Goal: Task Accomplishment & Management: Manage account settings

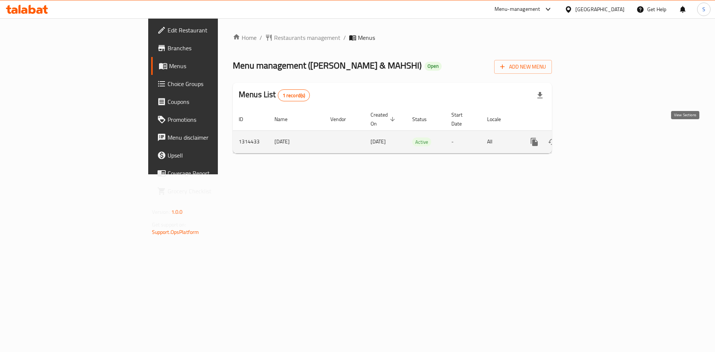
click at [592, 137] on icon "enhanced table" at bounding box center [588, 141] width 9 height 9
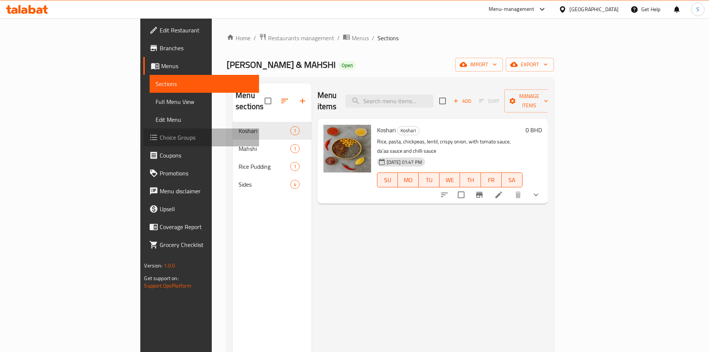
click at [160, 141] on span "Choice Groups" at bounding box center [206, 137] width 93 height 9
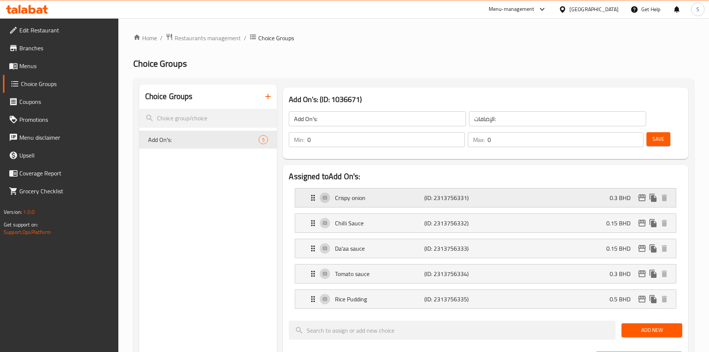
click at [384, 193] on p "Crispy onion" at bounding box center [379, 197] width 89 height 9
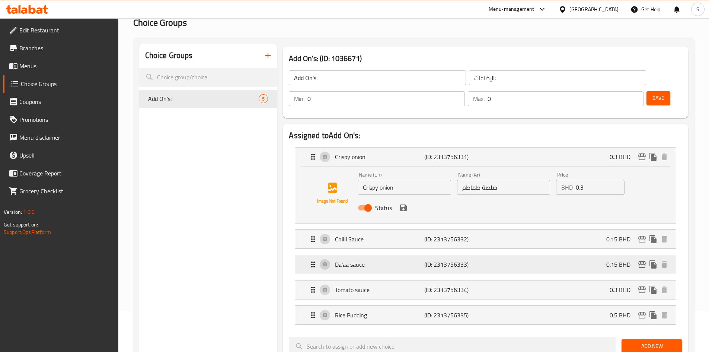
scroll to position [112, 0]
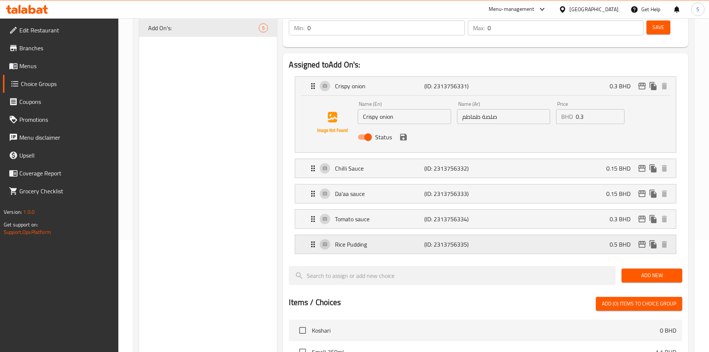
click at [396, 240] on p "Rice Pudding" at bounding box center [379, 244] width 89 height 9
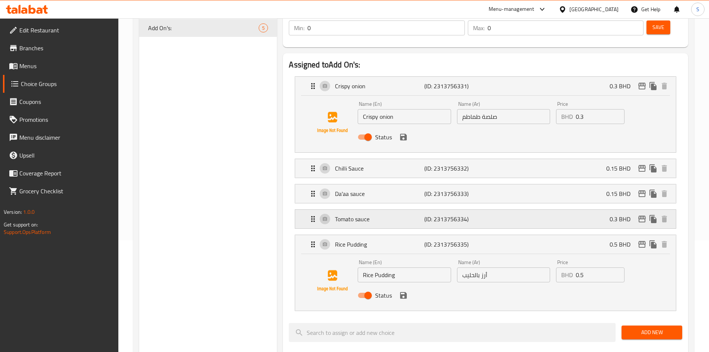
click at [397, 210] on div "Tomato sauce (ID: 2313756334) 0.3 BHD" at bounding box center [488, 219] width 359 height 19
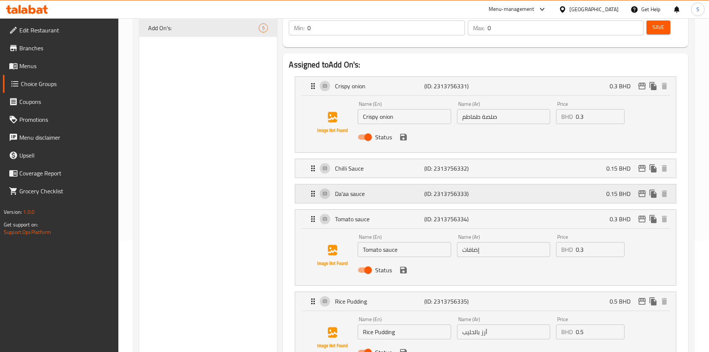
click at [394, 189] on p "Da'aa sauce" at bounding box center [379, 193] width 89 height 9
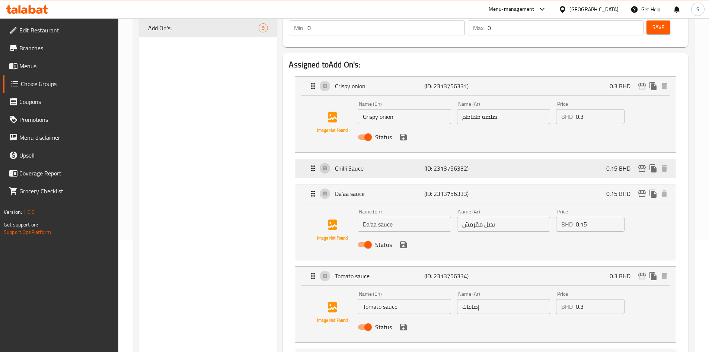
click at [393, 164] on p "Chilli Sauce" at bounding box center [379, 168] width 89 height 9
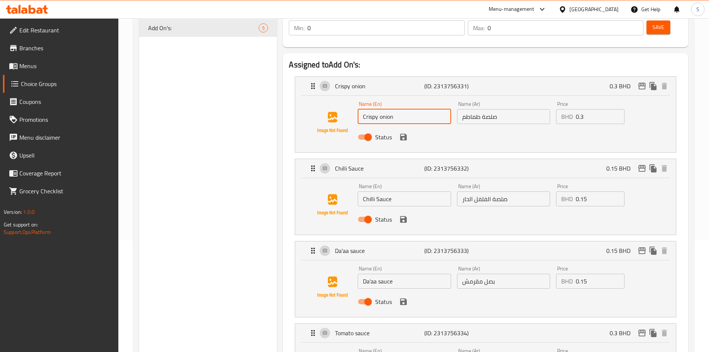
click at [428, 109] on input "Crispy onion" at bounding box center [404, 116] width 93 height 15
click at [520, 109] on input "صلصة طماطم" at bounding box center [503, 116] width 93 height 15
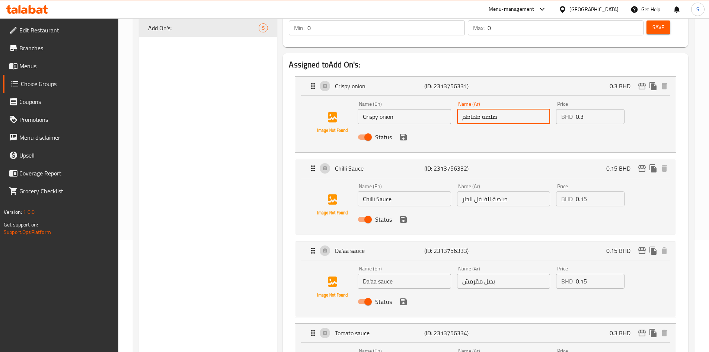
click at [520, 109] on input "صلصة طماطم" at bounding box center [503, 116] width 93 height 15
click at [483, 109] on input "بصلمقرمش" at bounding box center [503, 116] width 93 height 15
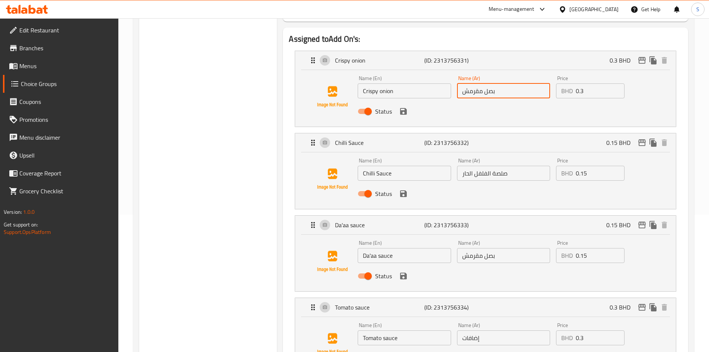
scroll to position [149, 0]
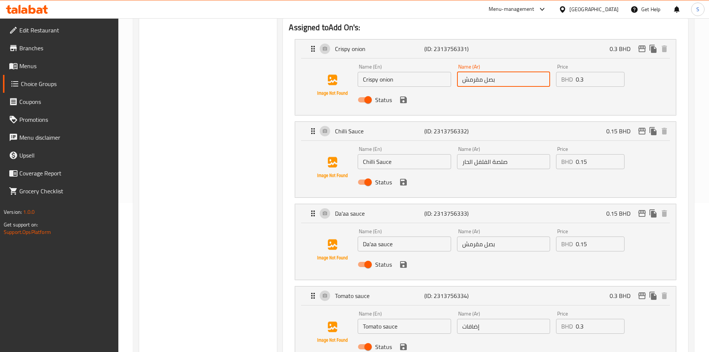
type input "بصل مقرمش"
click at [510, 236] on input "بصل مقرمش" at bounding box center [503, 243] width 93 height 15
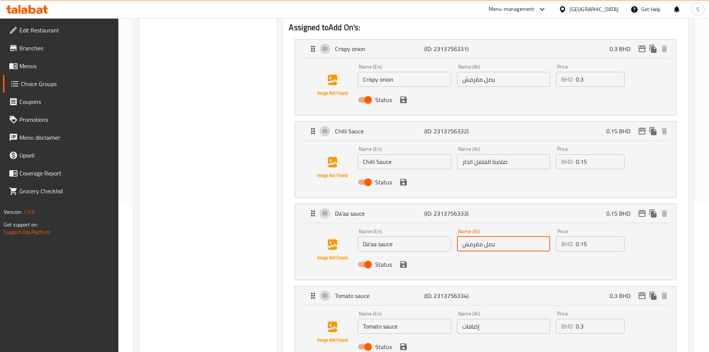
click at [510, 236] on input "بصل مقرمش" at bounding box center [503, 243] width 93 height 15
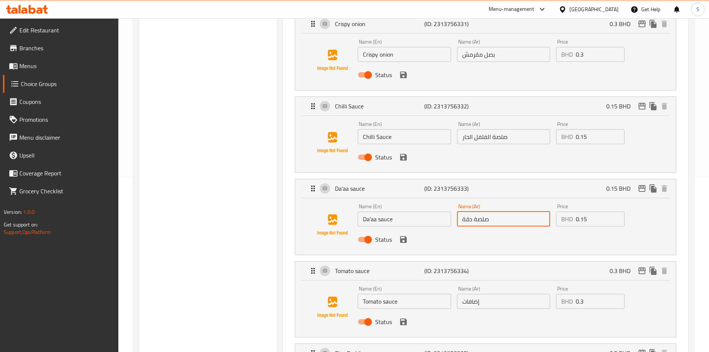
scroll to position [186, 0]
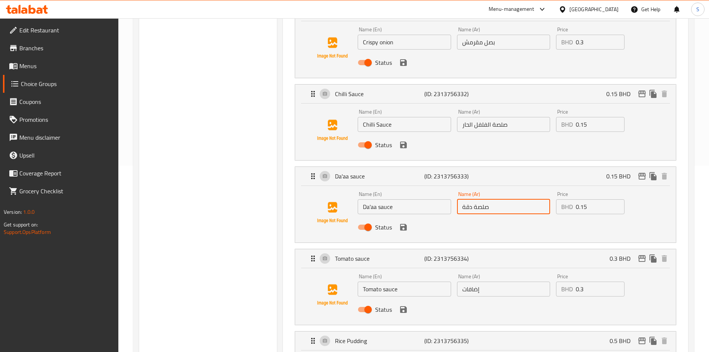
type input "صلصة دقة"
click at [493, 282] on input "إضافات" at bounding box center [503, 289] width 93 height 15
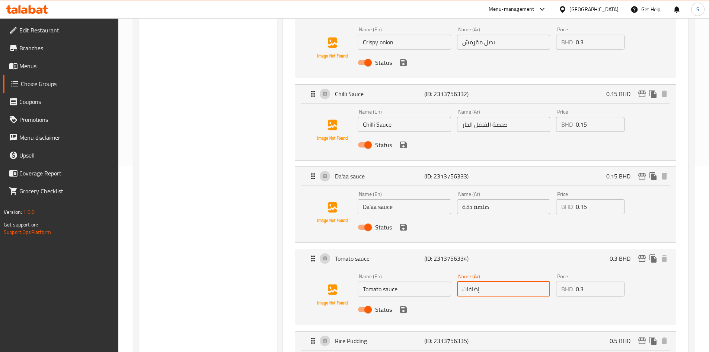
click at [493, 282] on input "إضافات" at bounding box center [503, 289] width 93 height 15
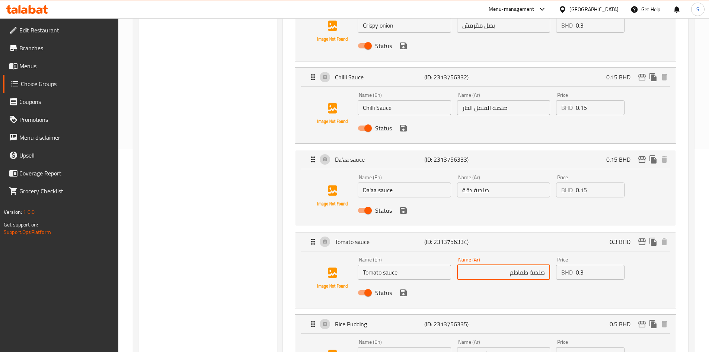
scroll to position [261, 0]
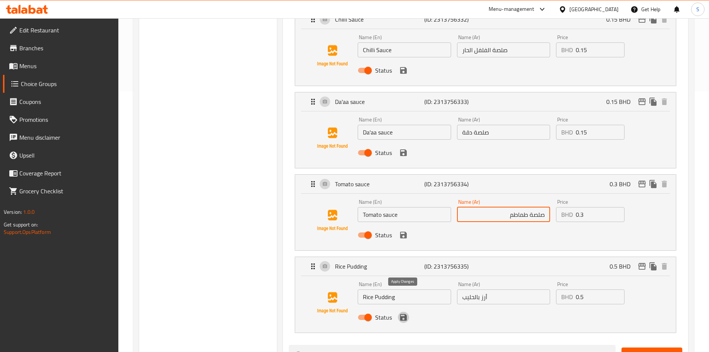
click at [402, 314] on icon "save" at bounding box center [403, 317] width 7 height 7
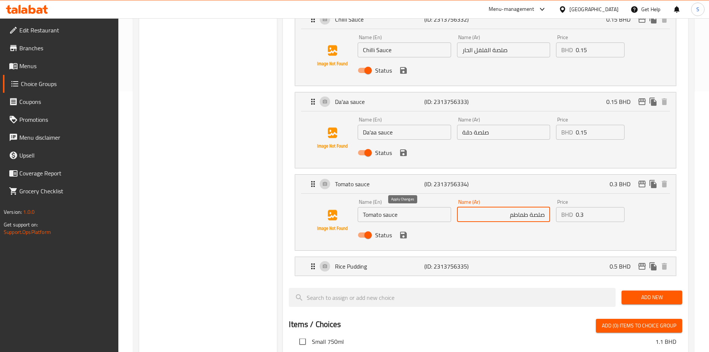
click at [405, 232] on icon "save" at bounding box center [403, 235] width 7 height 7
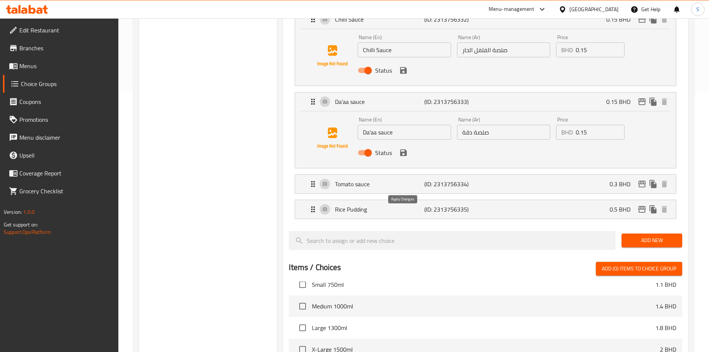
type input "صلصة طماطم"
click at [407, 148] on icon "save" at bounding box center [403, 152] width 9 height 9
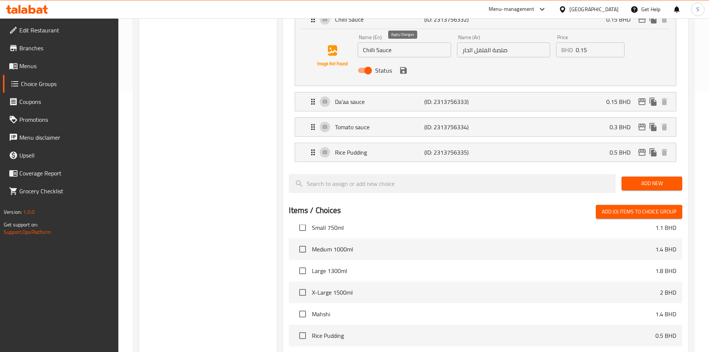
click at [406, 60] on div "Status" at bounding box center [504, 70] width 298 height 20
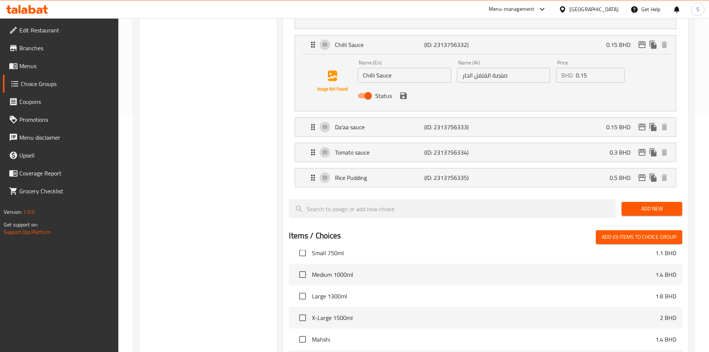
scroll to position [223, 0]
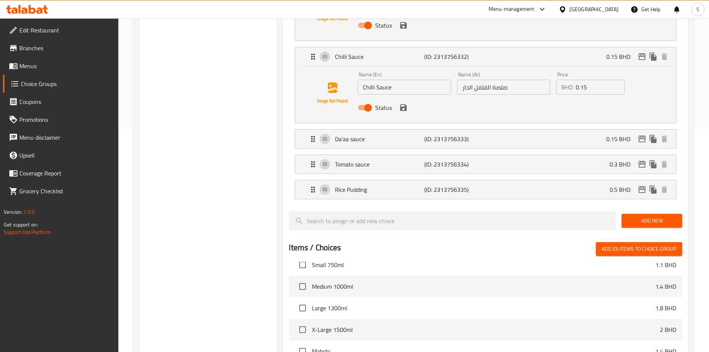
click at [404, 98] on div "Status" at bounding box center [504, 108] width 298 height 20
click at [404, 104] on icon "save" at bounding box center [403, 107] width 7 height 7
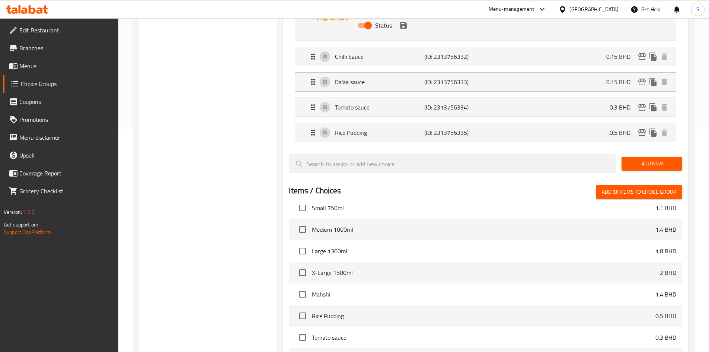
scroll to position [186, 0]
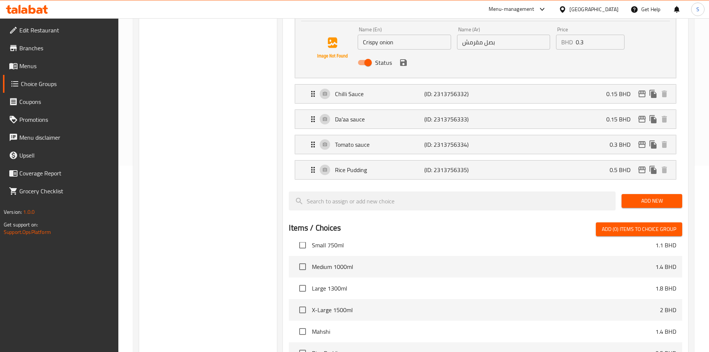
click at [404, 59] on icon "save" at bounding box center [403, 62] width 7 height 7
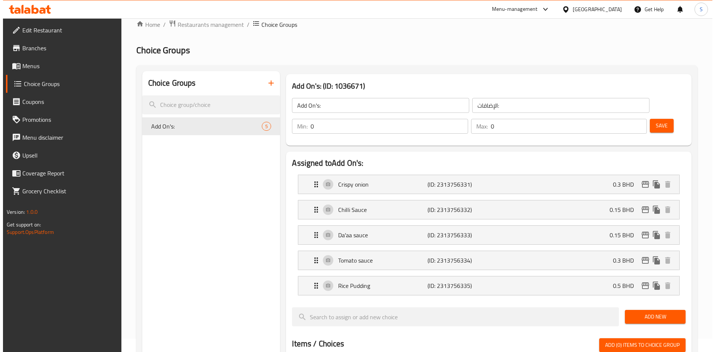
scroll to position [0, 0]
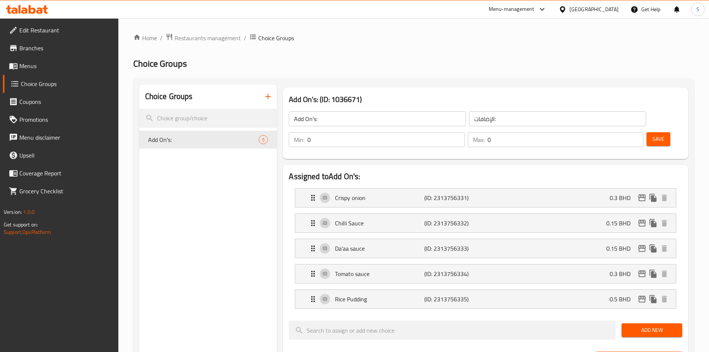
drag, startPoint x: 649, startPoint y: 116, endPoint x: 560, endPoint y: 86, distance: 93.2
click at [560, 86] on div "Add On's: (ID: 1036671) Add On's: ​ الإضافات: ​ Min: 0 ​ Max: 0 ​ Save" at bounding box center [485, 123] width 411 height 77
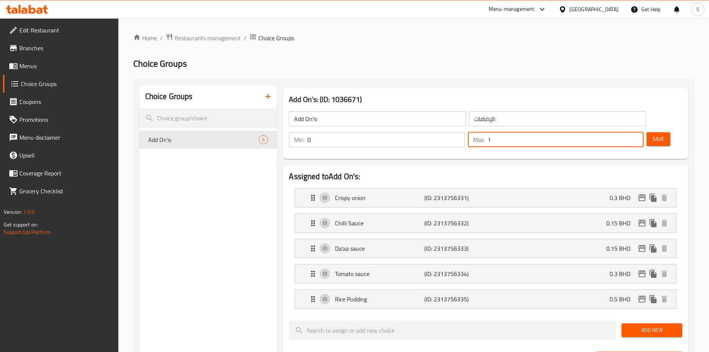
click at [623, 132] on input "1" at bounding box center [566, 139] width 156 height 15
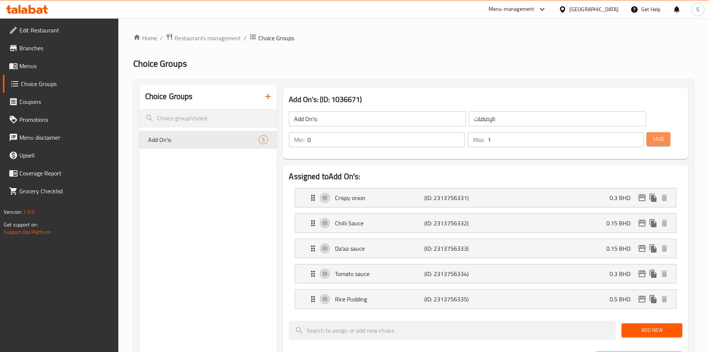
click at [653, 134] on span "Save" at bounding box center [659, 138] width 12 height 9
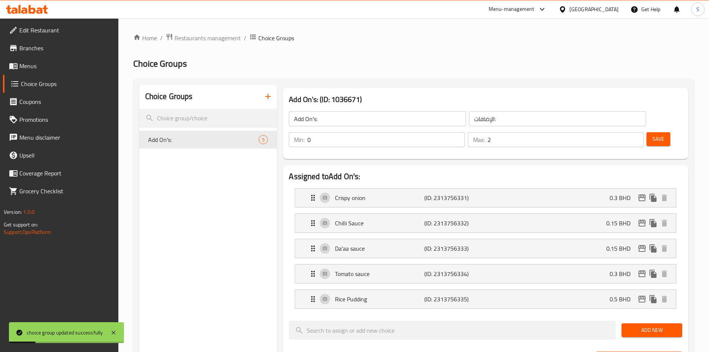
click at [623, 132] on input "2" at bounding box center [566, 139] width 156 height 15
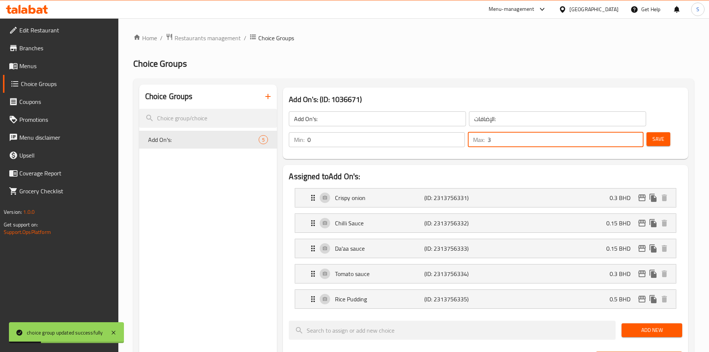
click at [623, 132] on input "3" at bounding box center [566, 139] width 156 height 15
click at [623, 132] on input "4" at bounding box center [566, 139] width 156 height 15
click at [653, 134] on span "Save" at bounding box center [659, 138] width 12 height 9
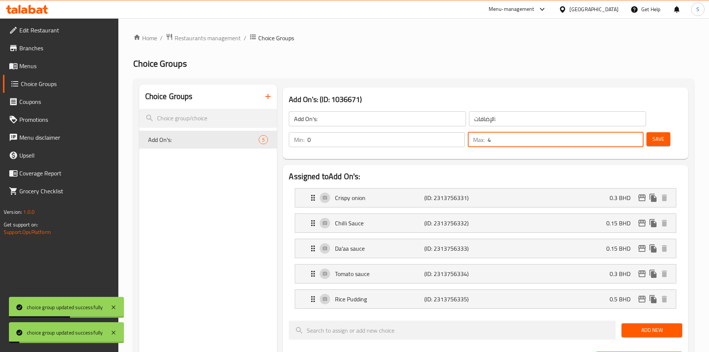
click at [628, 132] on input "4" at bounding box center [566, 139] width 156 height 15
click at [625, 132] on input "5" at bounding box center [566, 139] width 156 height 15
click at [653, 134] on span "Save" at bounding box center [659, 138] width 12 height 9
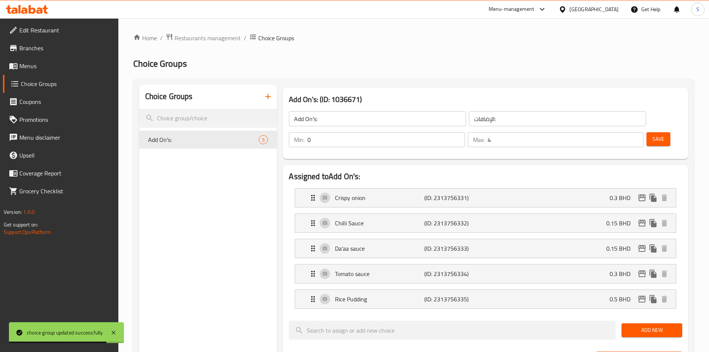
click at [623, 132] on input "4" at bounding box center [566, 139] width 156 height 15
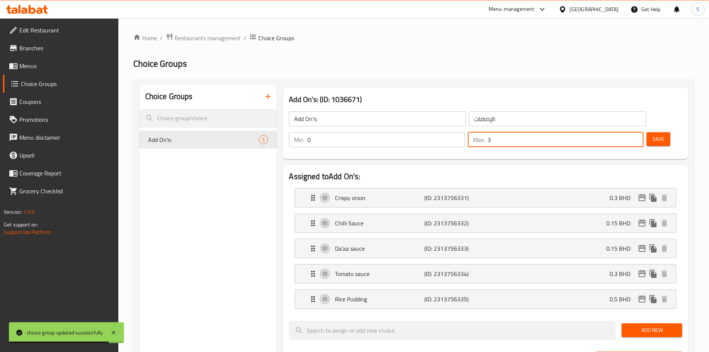
click at [623, 132] on input "3" at bounding box center [566, 139] width 156 height 15
click at [623, 132] on input "2" at bounding box center [566, 139] width 156 height 15
type input "1"
click at [623, 132] on input "1" at bounding box center [566, 139] width 156 height 15
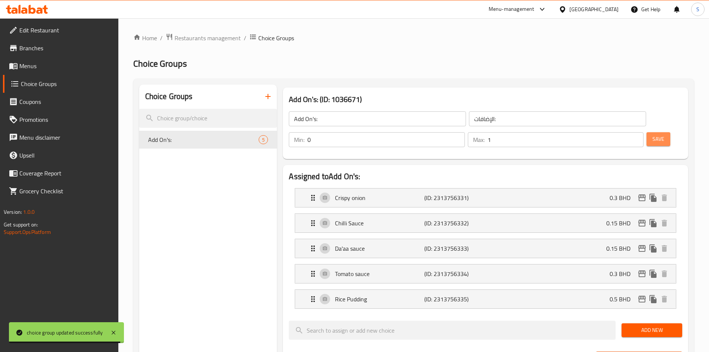
click at [653, 134] on span "Save" at bounding box center [659, 138] width 12 height 9
click at [483, 290] on div "Rice Pudding (ID: 2313756335) 0.5 BHD" at bounding box center [488, 299] width 359 height 19
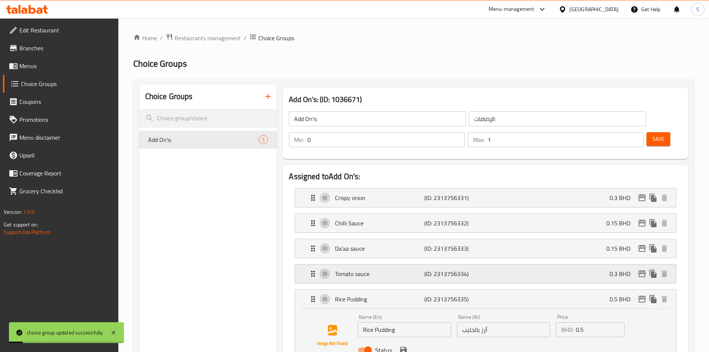
click at [493, 264] on div "Tomato sauce (ID: 2313756334) 0.3 BHD" at bounding box center [488, 273] width 359 height 19
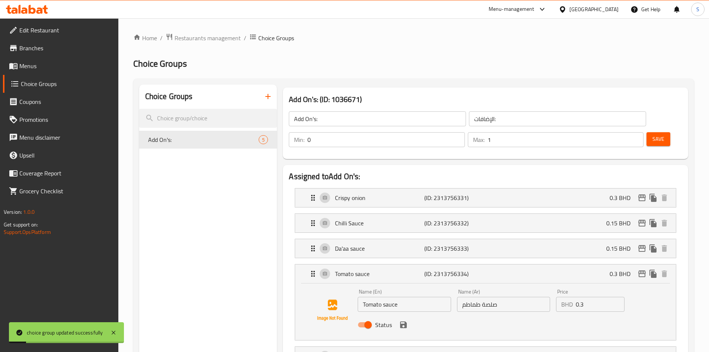
click at [487, 236] on li "Da'aa sauce (ID: 2313756333) 0.15 BHD Name (En) Da'aa sauce Name (En) Name (Ar)…" at bounding box center [486, 248] width 394 height 25
click at [490, 239] on div "Da'aa sauce (ID: 2313756333) 0.15 BHD" at bounding box center [488, 248] width 359 height 19
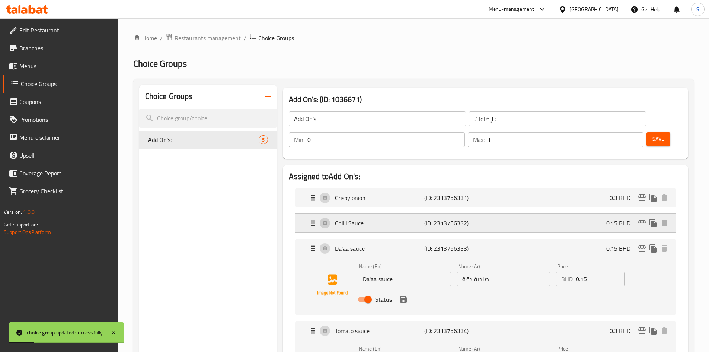
click at [491, 214] on div "Chilli Sauce (ID: 2313756332) 0.15 BHD" at bounding box center [488, 223] width 359 height 19
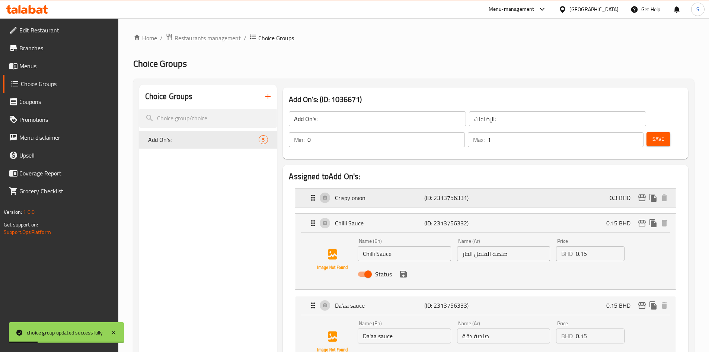
click at [489, 188] on div "Crispy onion (ID: 2313756331) 0.3 BHD" at bounding box center [488, 197] width 359 height 19
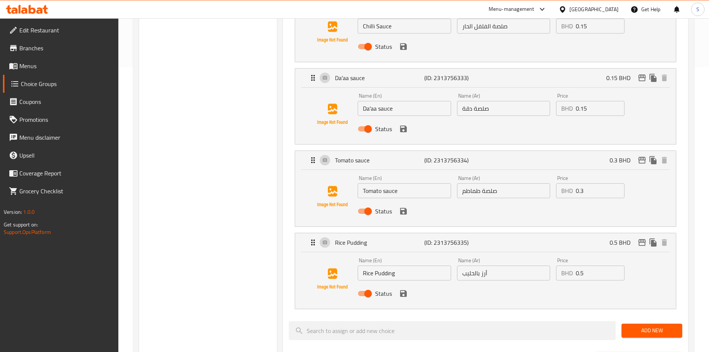
scroll to position [204, 0]
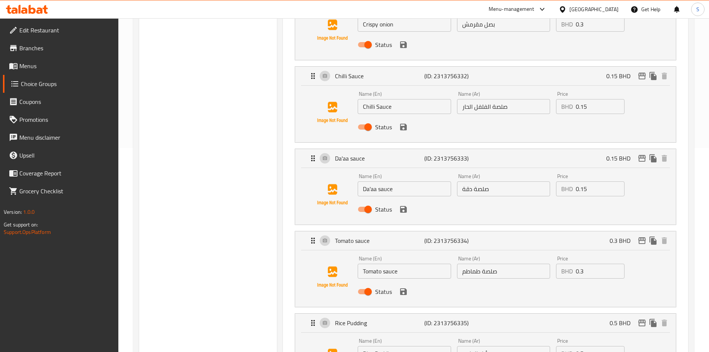
click at [604, 0] on div "Menu-management [GEOGRAPHIC_DATA] Get Help S" at bounding box center [354, 9] width 709 height 19
click at [605, 5] on div "[GEOGRAPHIC_DATA]" at bounding box center [594, 9] width 49 height 8
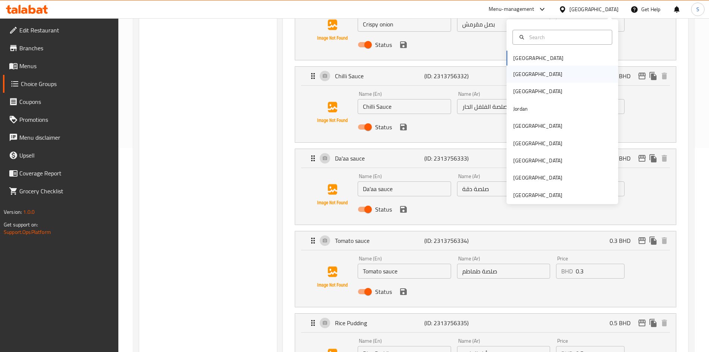
click at [526, 77] on div "[GEOGRAPHIC_DATA]" at bounding box center [538, 74] width 61 height 17
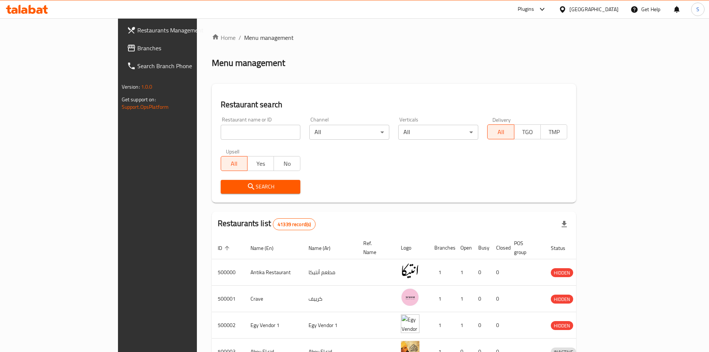
click at [221, 132] on input "search" at bounding box center [261, 132] width 80 height 15
paste input "775799"
type input "775799"
click at [227, 183] on span "Search" at bounding box center [261, 186] width 68 height 9
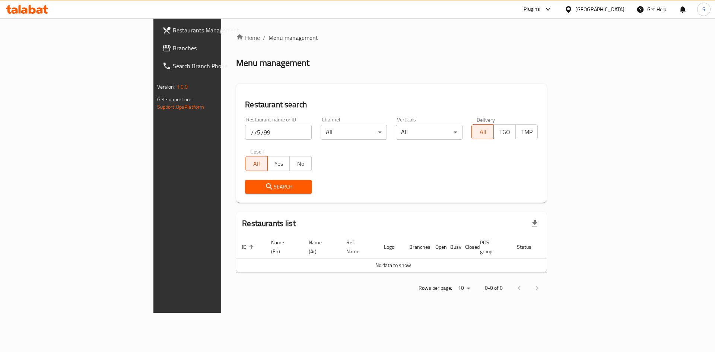
click at [156, 53] on link "Branches" at bounding box center [214, 48] width 117 height 18
